Goal: Task Accomplishment & Management: Use online tool/utility

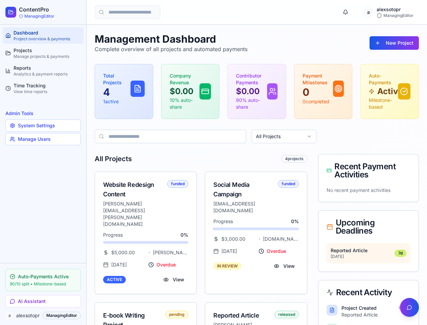
click at [213, 162] on div "All Projects 4 projects" at bounding box center [201, 158] width 213 height 9
click at [43, 301] on button "AI Assistant" at bounding box center [42, 301] width 75 height 12
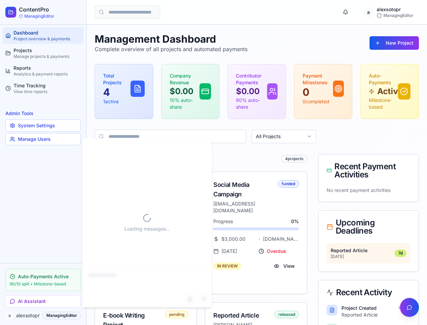
click at [346, 12] on button "button" at bounding box center [346, 12] width 14 height 14
click at [395, 43] on button "New Project" at bounding box center [394, 43] width 49 height 14
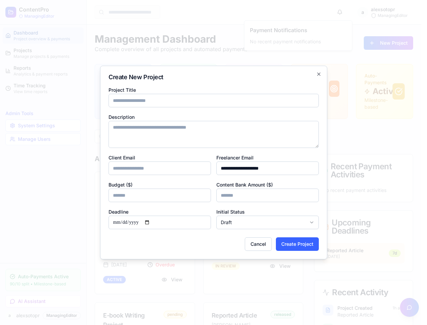
click at [284, 136] on textarea "Description" at bounding box center [214, 134] width 210 height 27
click at [409, 307] on div at bounding box center [213, 162] width 427 height 325
